Goal: Information Seeking & Learning: Learn about a topic

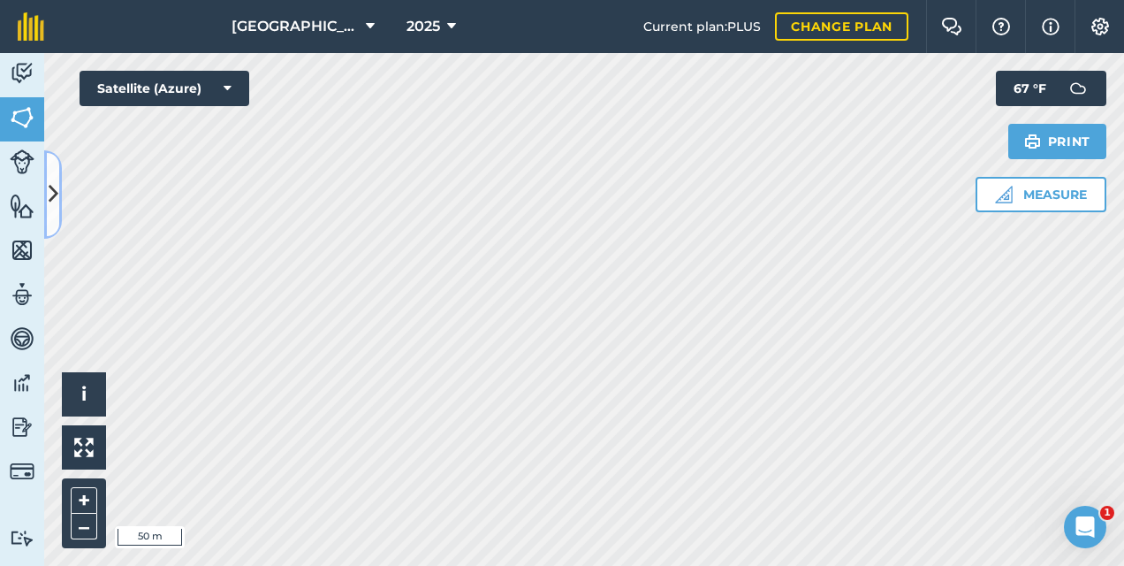
click at [58, 195] on button at bounding box center [53, 194] width 18 height 88
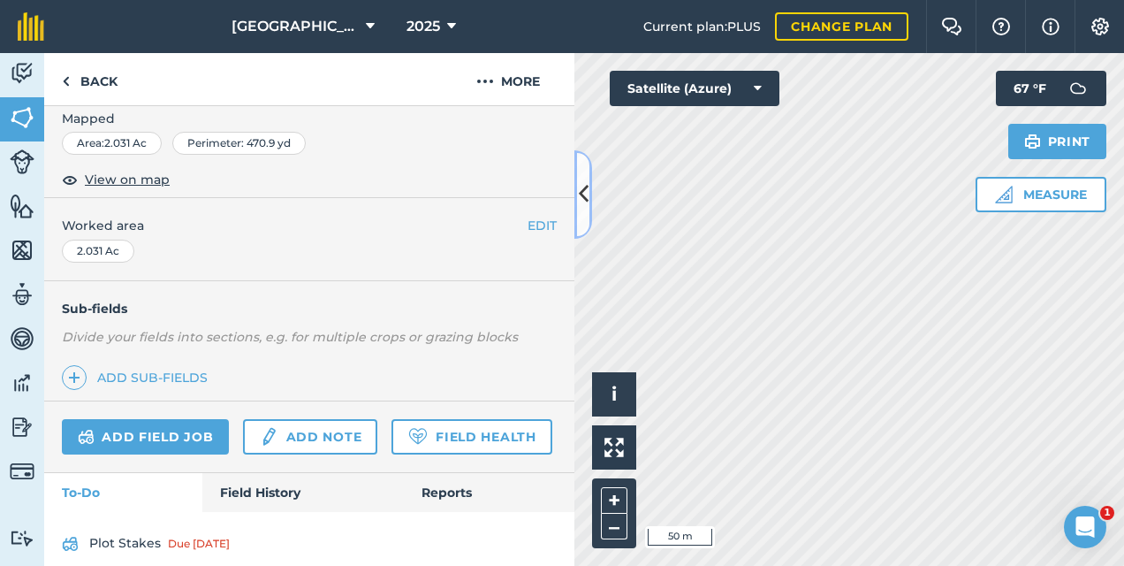
scroll to position [504, 0]
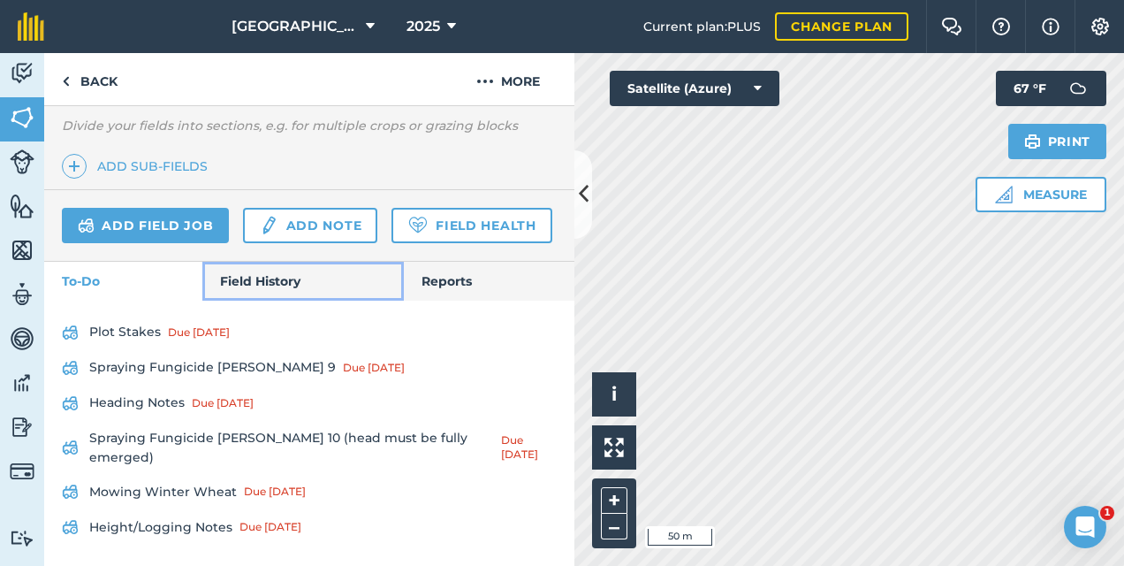
click at [270, 300] on link "Field History" at bounding box center [302, 281] width 201 height 39
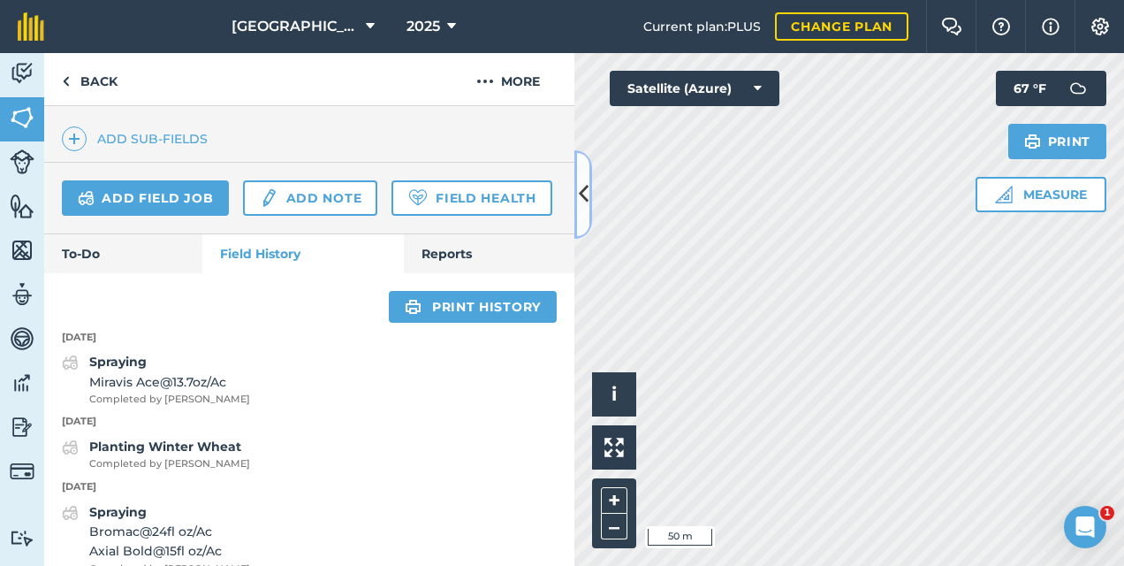
click at [581, 192] on icon at bounding box center [584, 193] width 10 height 31
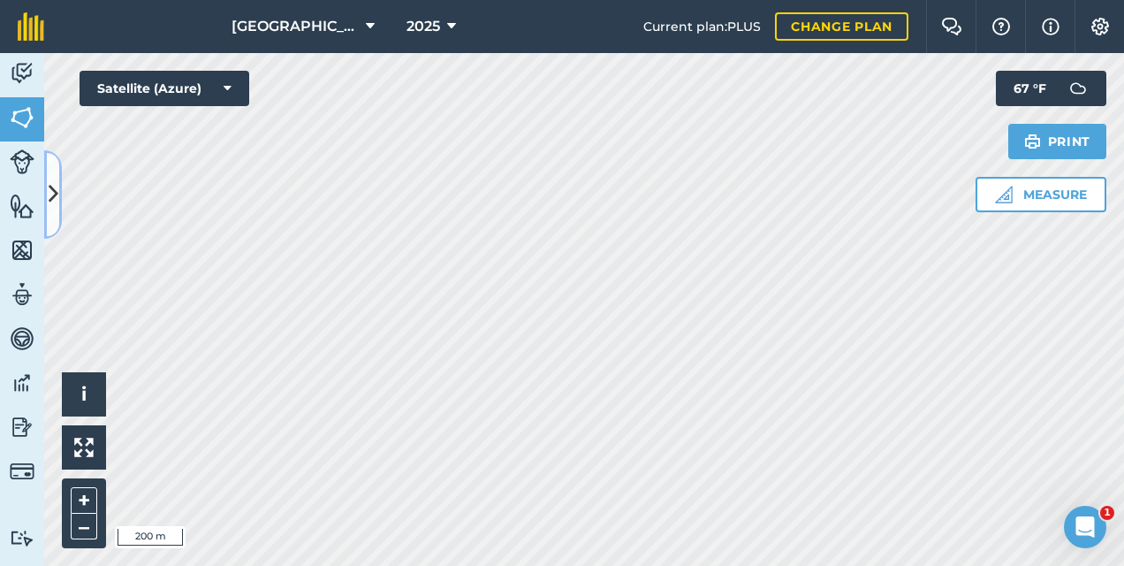
click at [49, 189] on icon at bounding box center [54, 193] width 10 height 31
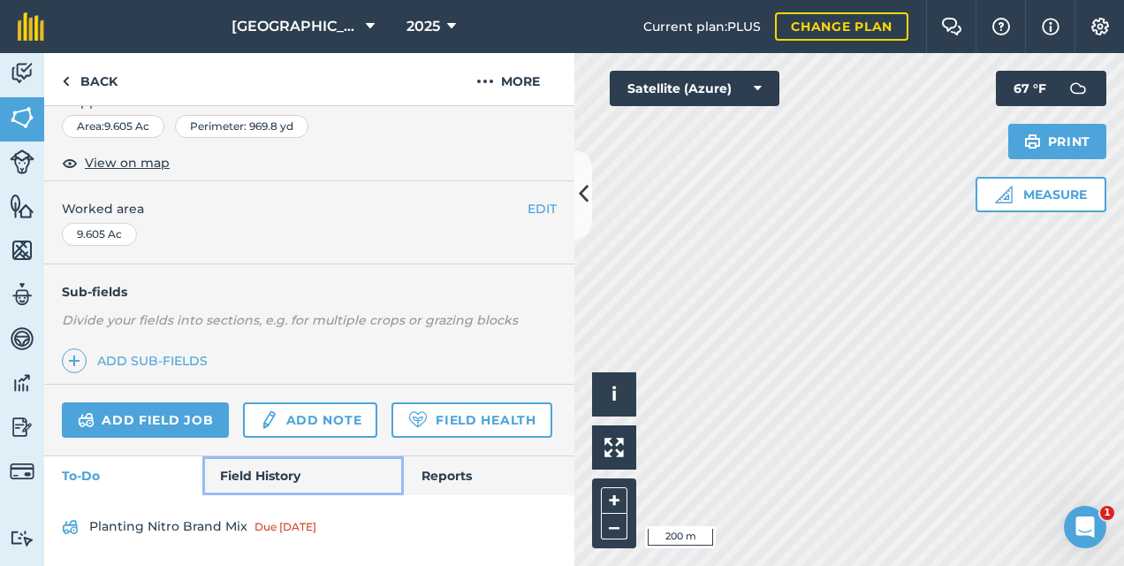
click at [282, 470] on link "Field History" at bounding box center [302, 475] width 201 height 39
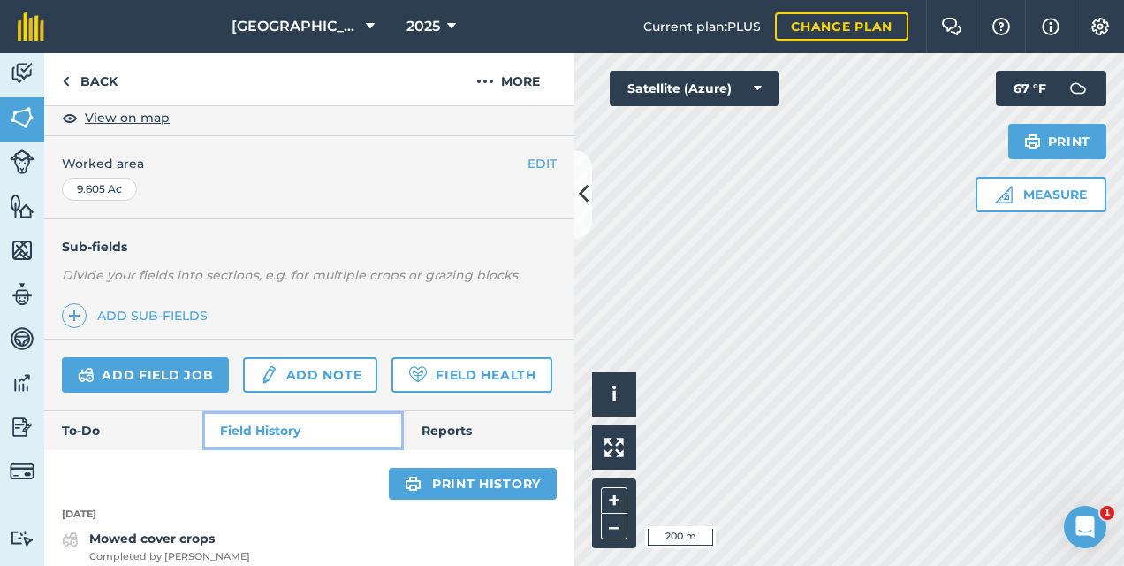
scroll to position [592, 0]
